Goal: Use online tool/utility: Utilize a website feature to perform a specific function

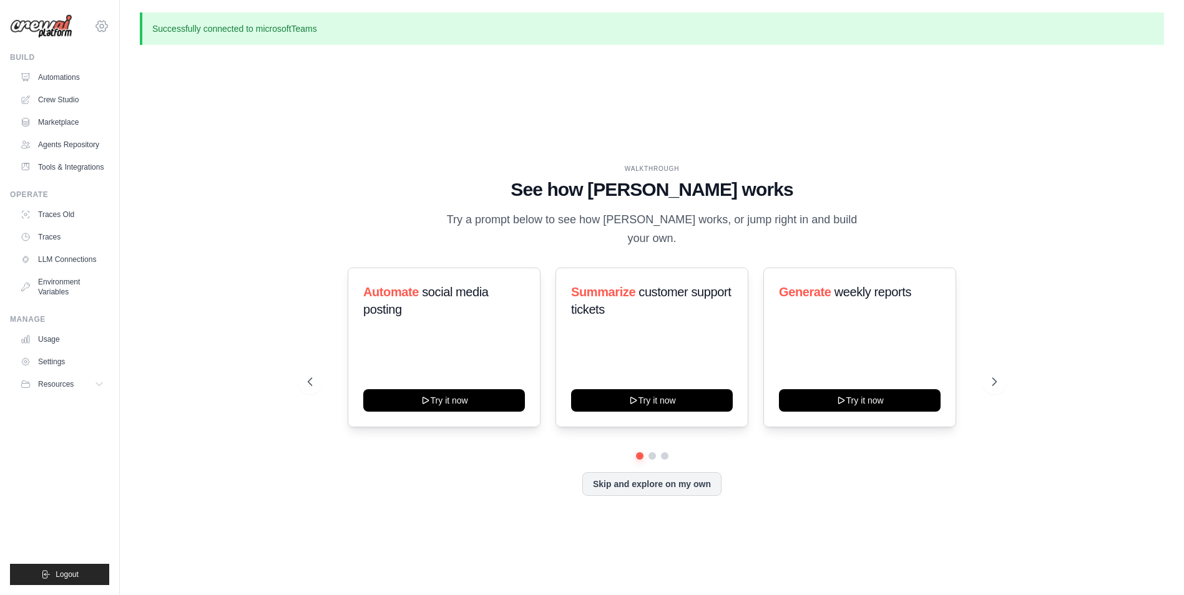
click at [100, 25] on icon at bounding box center [102, 26] width 4 height 4
click at [37, 77] on link "Automations" at bounding box center [63, 77] width 94 height 20
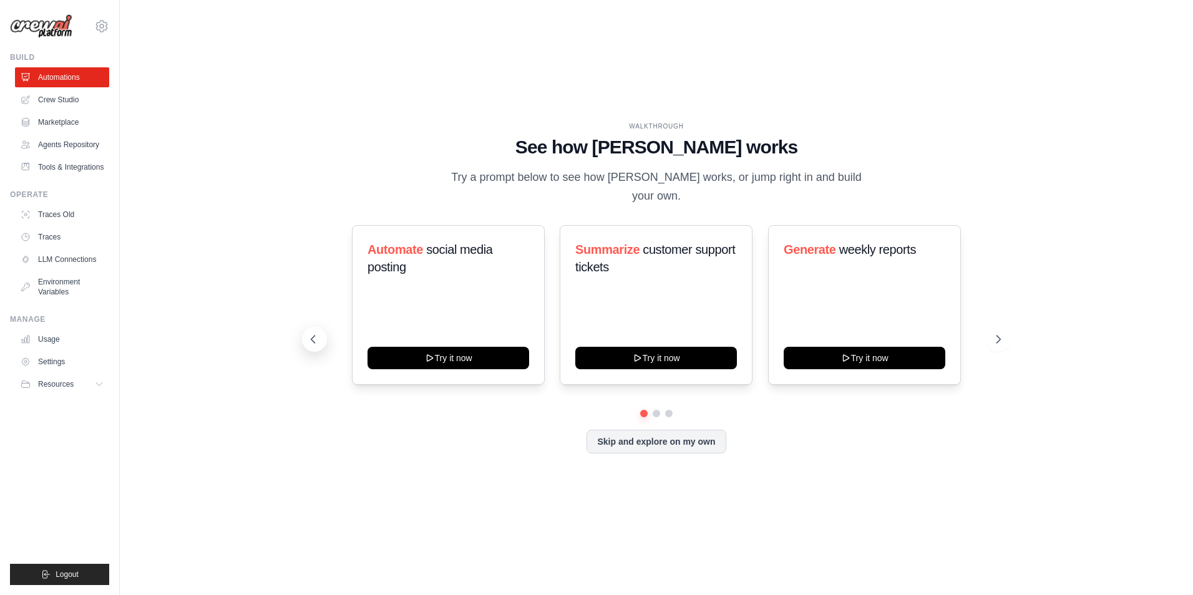
click at [316, 333] on icon at bounding box center [313, 339] width 12 height 12
click at [1002, 333] on icon at bounding box center [1000, 339] width 12 height 12
click at [91, 384] on button "Resources" at bounding box center [63, 384] width 94 height 20
click at [95, 384] on icon at bounding box center [100, 384] width 10 height 10
click at [76, 278] on link "Environment Variables" at bounding box center [63, 287] width 94 height 30
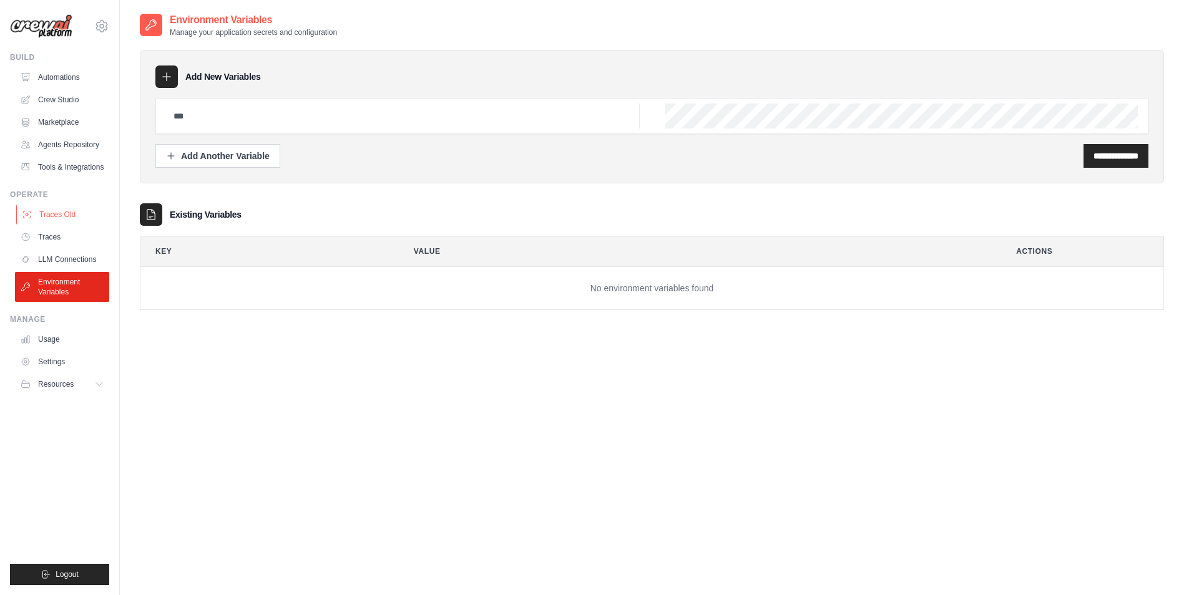
click at [54, 215] on link "Traces Old" at bounding box center [63, 215] width 94 height 20
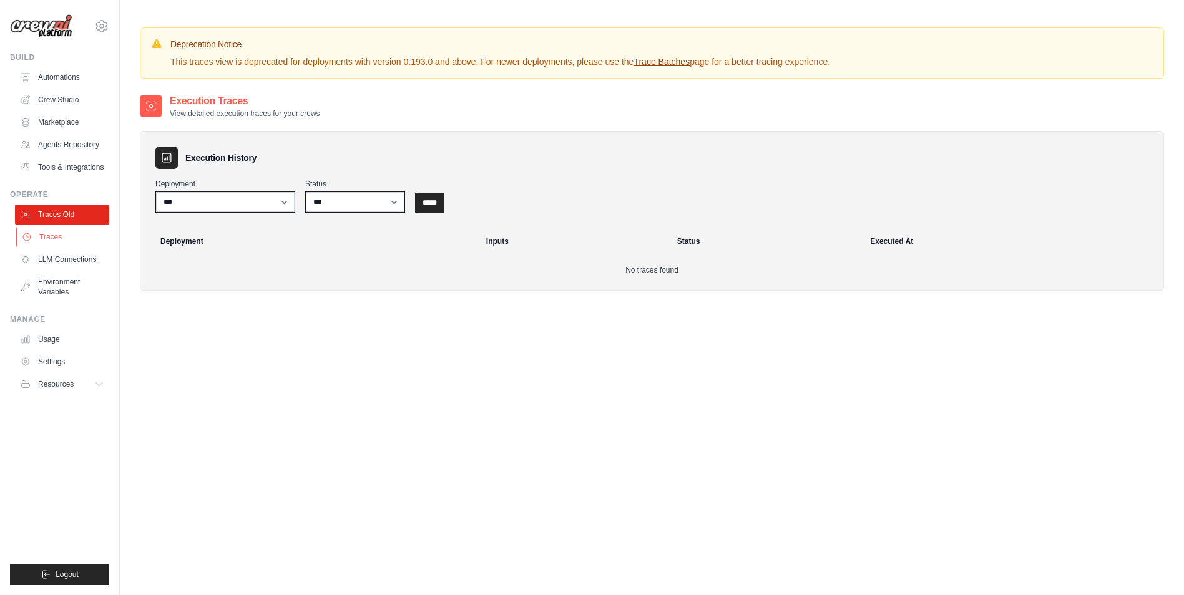
click at [56, 230] on link "Traces" at bounding box center [63, 237] width 94 height 20
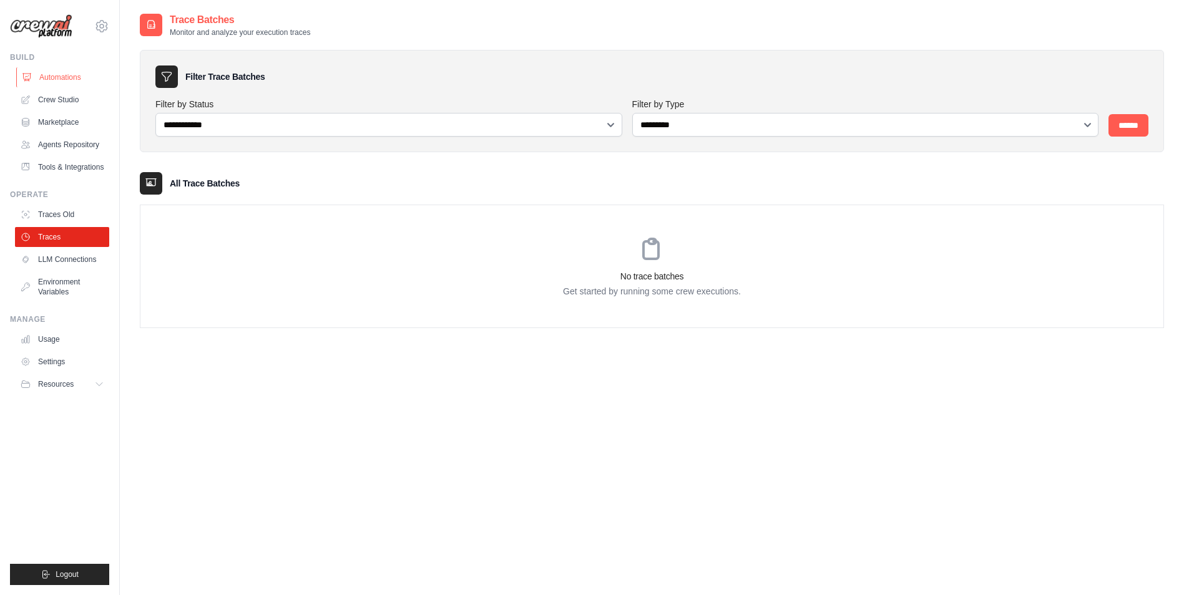
click at [53, 75] on link "Automations" at bounding box center [63, 77] width 94 height 20
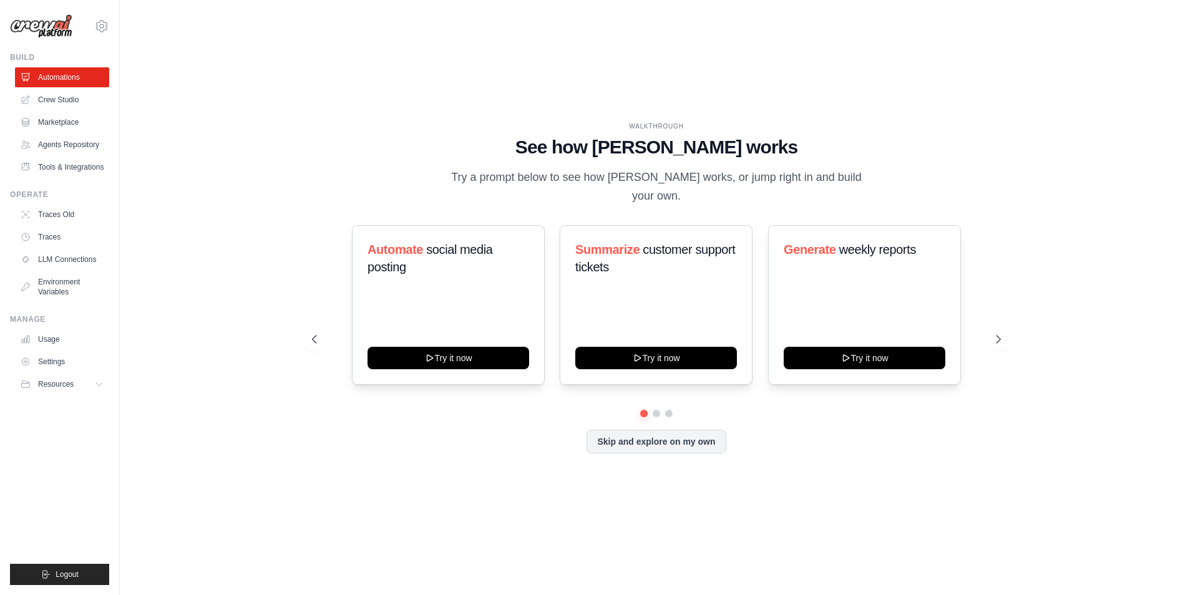
click at [54, 99] on link "Crew Studio" at bounding box center [62, 100] width 94 height 20
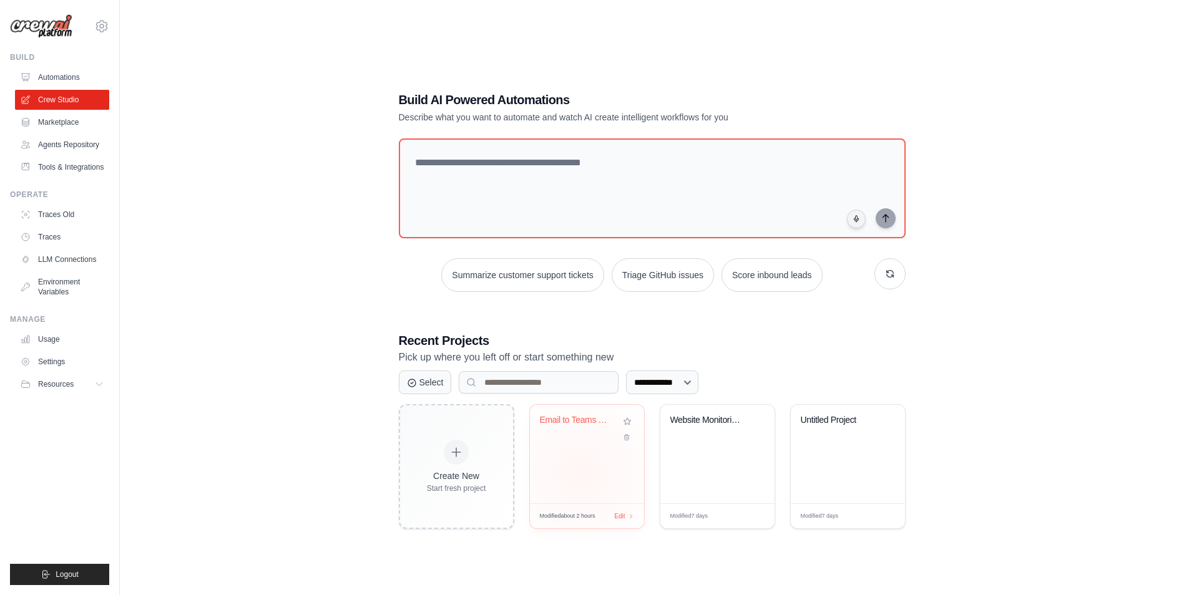
click at [580, 473] on div "Email to Teams Router" at bounding box center [587, 454] width 114 height 99
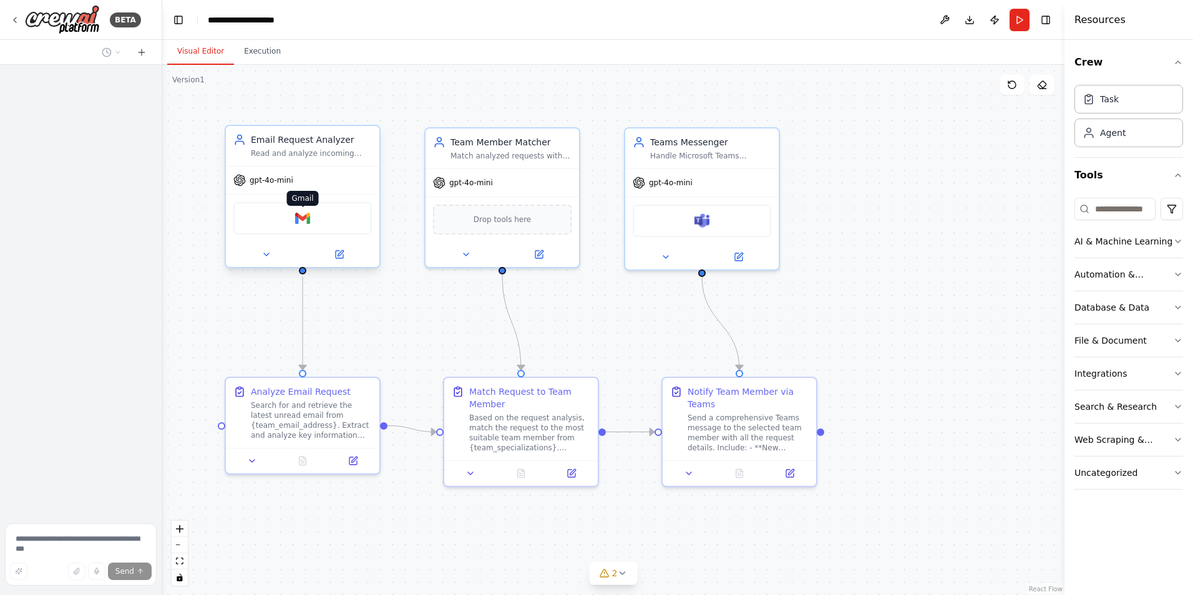
click at [309, 215] on img at bounding box center [302, 218] width 15 height 15
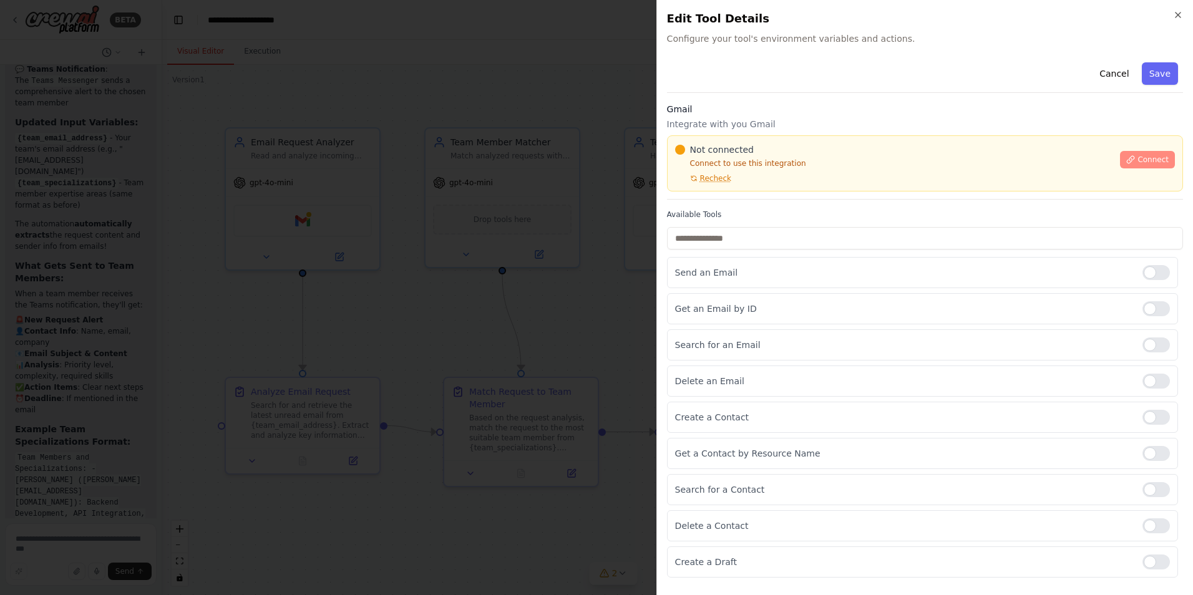
scroll to position [5953, 0]
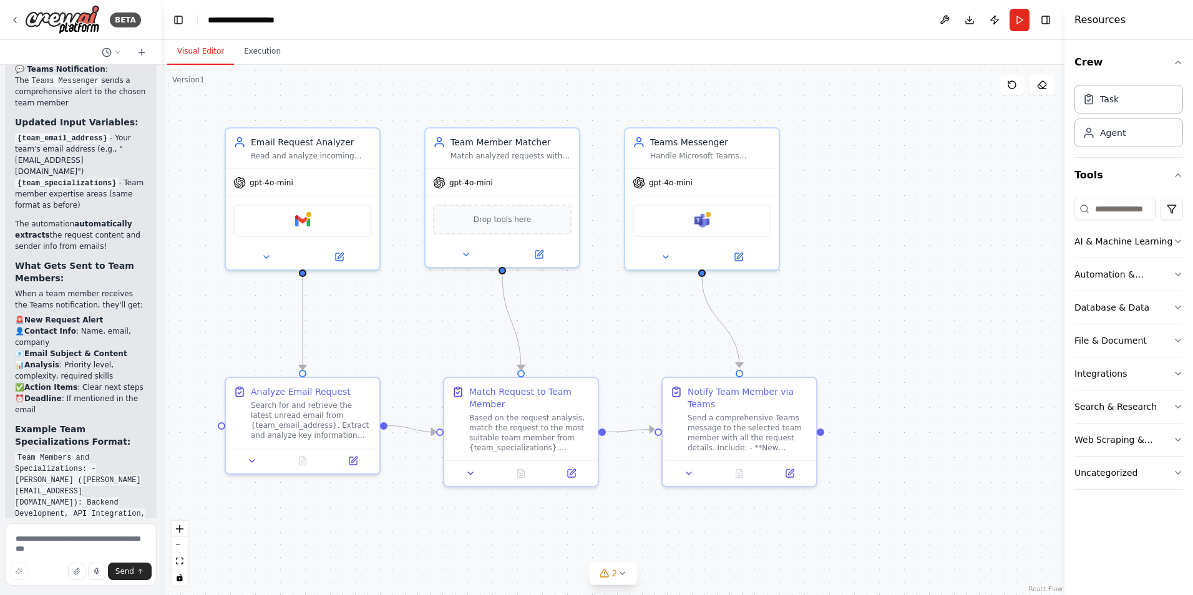
click at [872, 298] on div ".deletable-edge-delete-btn { width: 20px; height: 20px; border: 0px solid #ffff…" at bounding box center [613, 330] width 902 height 530
